Goal: Task Accomplishment & Management: Use online tool/utility

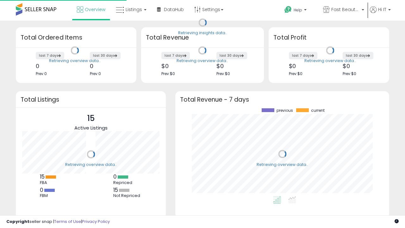
scroll to position [88, 201]
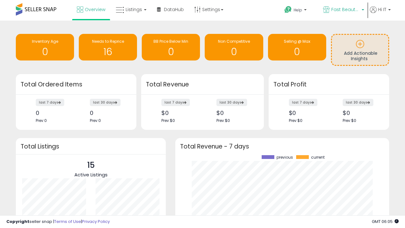
click at [343, 10] on span "Fast Beauty ([GEOGRAPHIC_DATA])" at bounding box center [345, 9] width 28 height 6
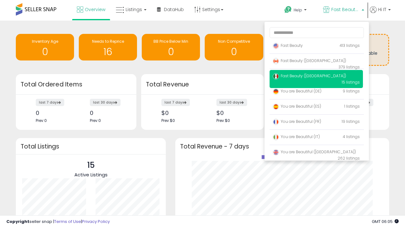
click at [316, 62] on span "Fast Beauty ([GEOGRAPHIC_DATA])" at bounding box center [309, 60] width 73 height 5
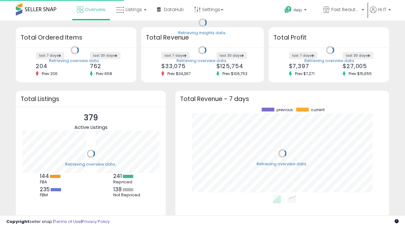
scroll to position [88, 201]
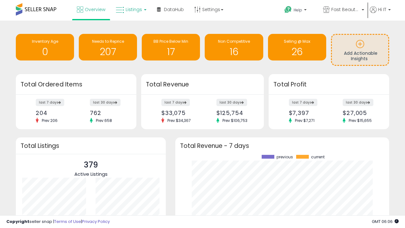
click at [130, 9] on span "Listings" at bounding box center [134, 9] width 16 height 6
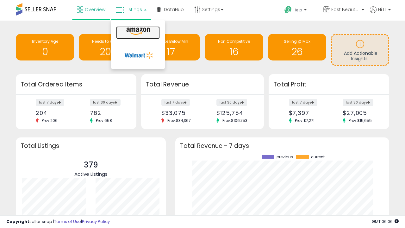
click at [137, 31] on icon at bounding box center [138, 31] width 28 height 8
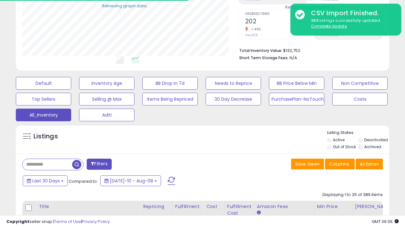
scroll to position [130, 216]
click at [45, 180] on span "Last 30 Days" at bounding box center [46, 181] width 28 height 6
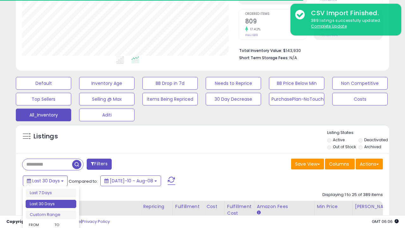
click at [51, 204] on li "Last 30 Days" at bounding box center [51, 204] width 51 height 9
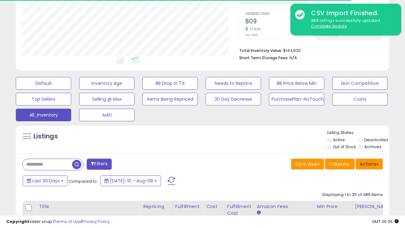
click at [369, 163] on button "Actions" at bounding box center [369, 164] width 27 height 11
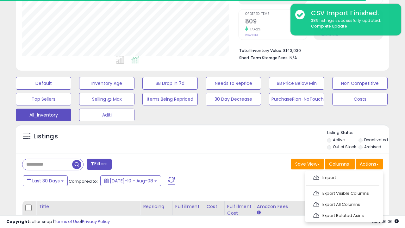
click at [343, 204] on link "Export All Columns" at bounding box center [343, 204] width 69 height 10
